Goal: Task Accomplishment & Management: Manage account settings

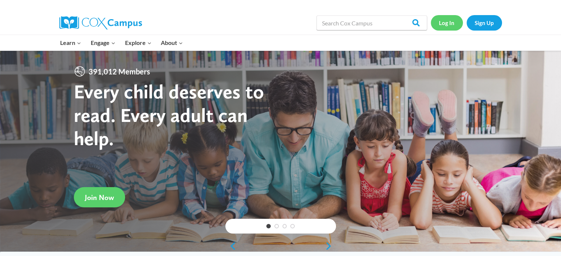
click at [446, 21] on link "Log In" at bounding box center [447, 22] width 32 height 15
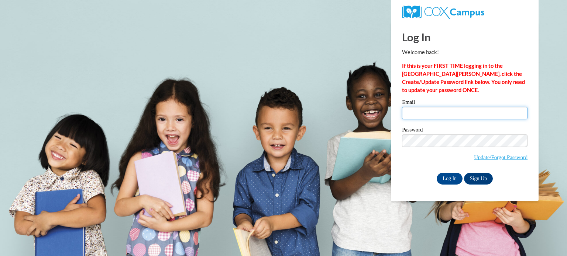
click at [432, 114] on input "Email" at bounding box center [464, 113] width 125 height 13
type input "amanda.morrison@gozeps.org"
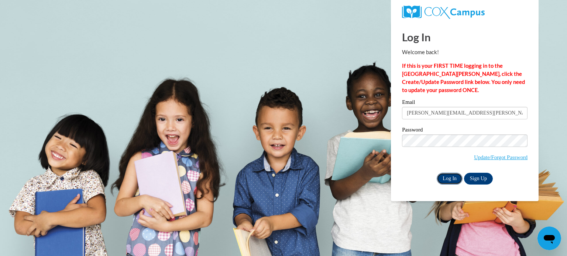
click at [449, 178] on input "Log In" at bounding box center [450, 179] width 26 height 12
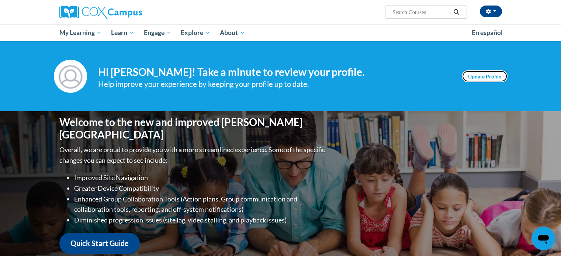
click at [492, 76] on link "Update Profile" at bounding box center [485, 76] width 46 height 12
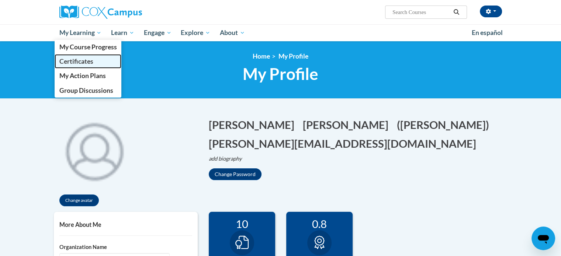
click at [77, 65] on span "Certificates" at bounding box center [76, 62] width 34 height 8
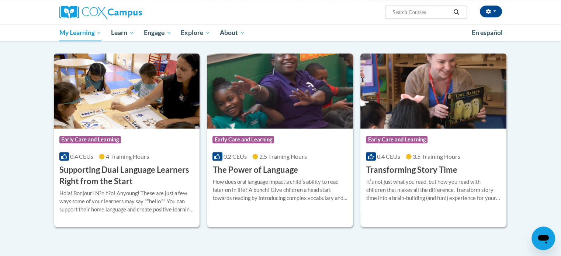
scroll to position [554, 0]
